Goal: Information Seeking & Learning: Learn about a topic

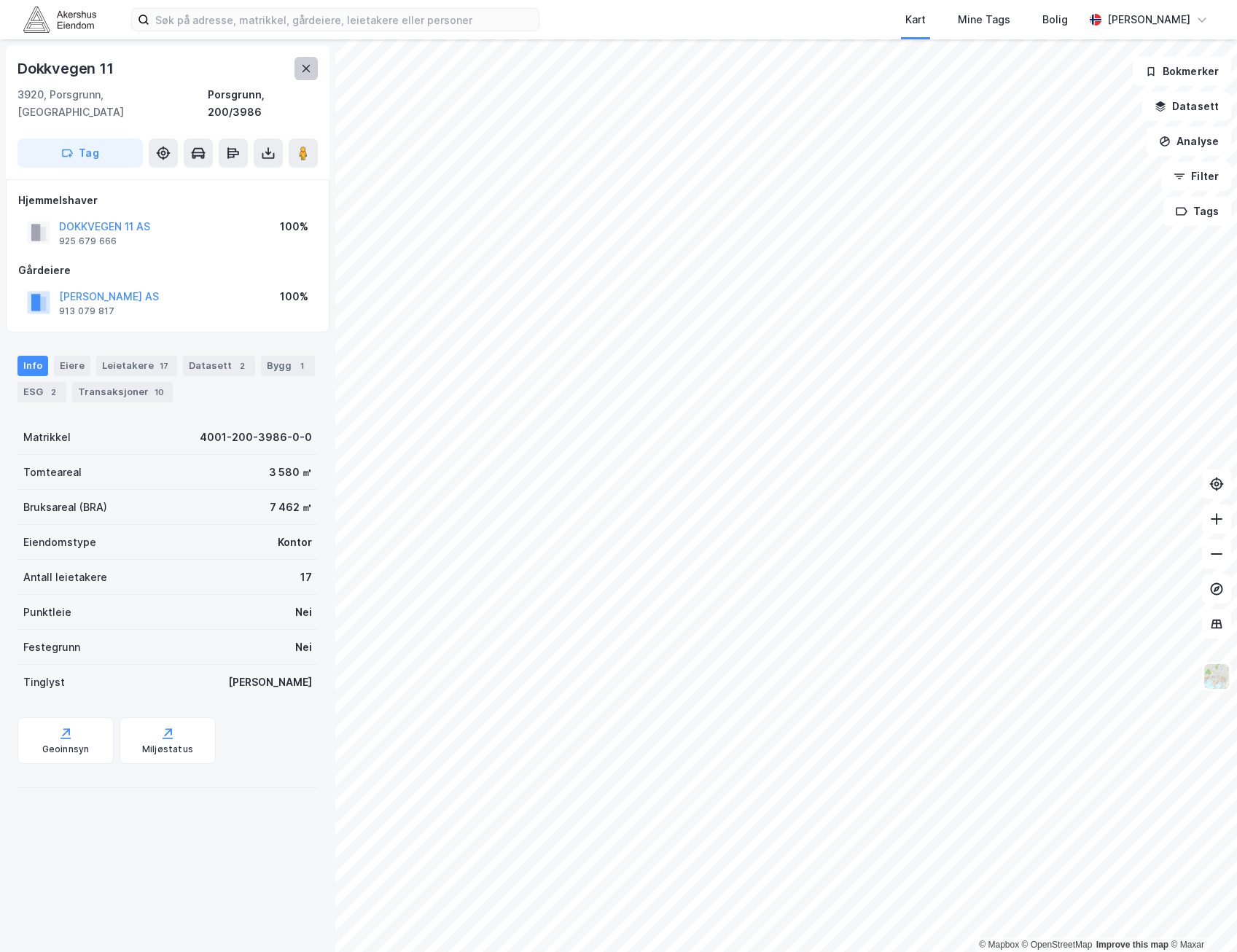
click at [310, 66] on icon at bounding box center [306, 68] width 12 height 12
